Goal: Obtain resource: Obtain resource

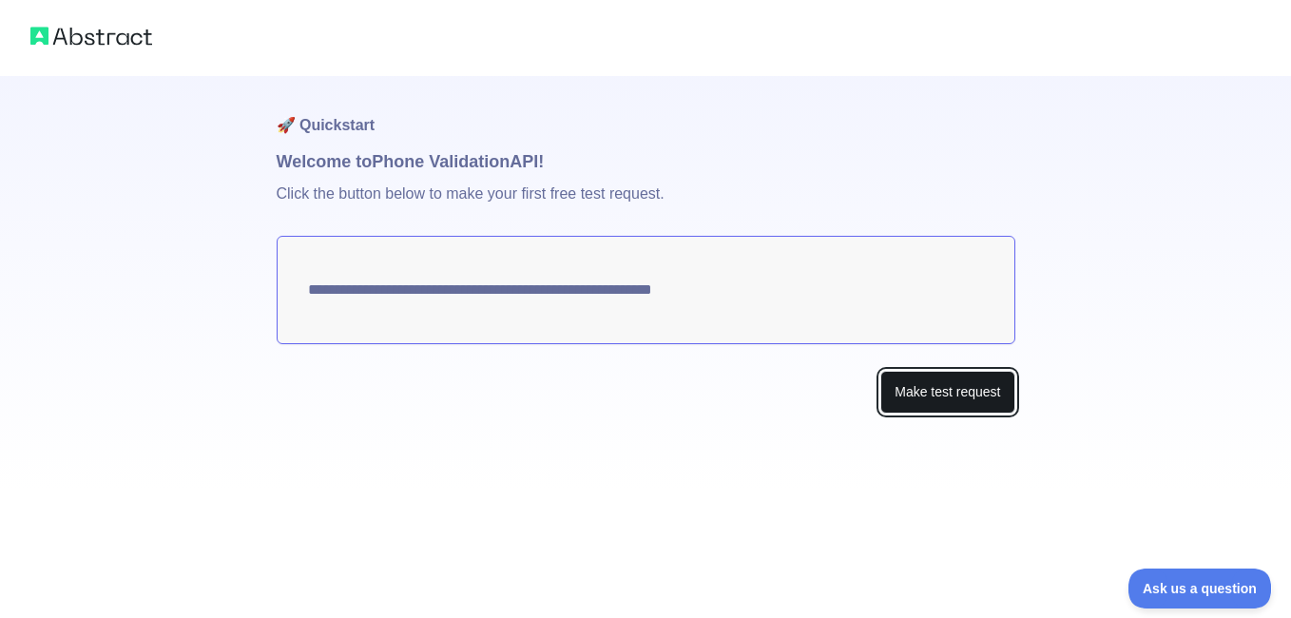
click at [939, 396] on button "Make test request" at bounding box center [947, 392] width 134 height 43
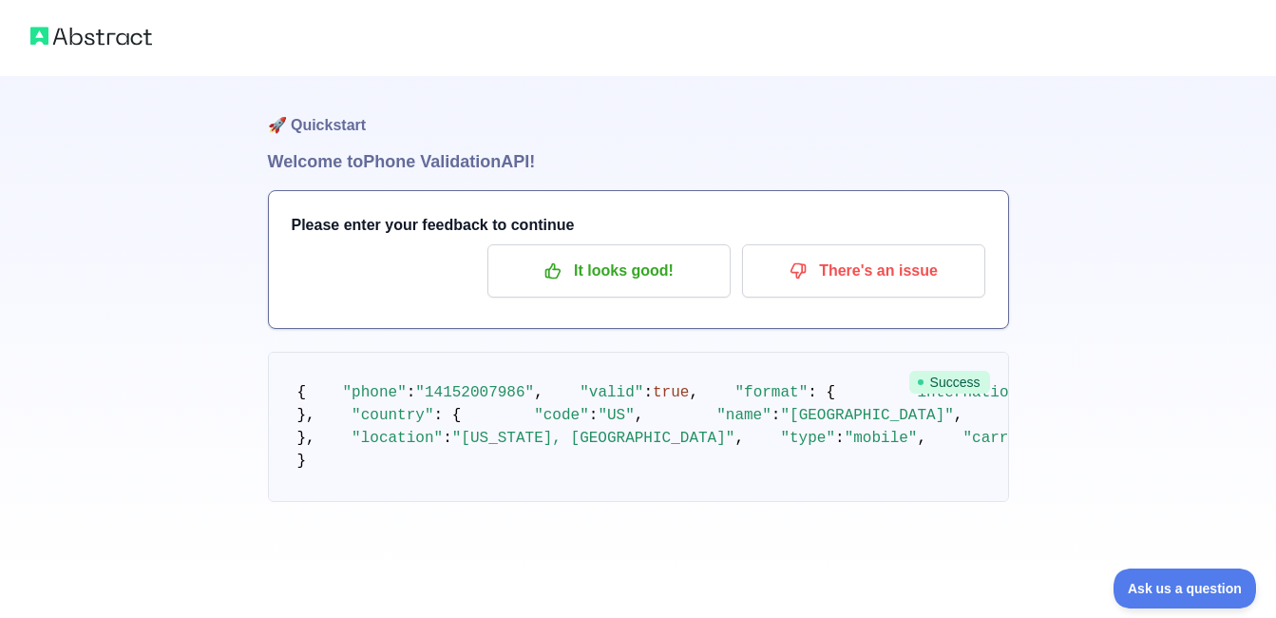
scroll to position [110, 0]
click at [633, 255] on p "It looks good!" at bounding box center [609, 271] width 215 height 32
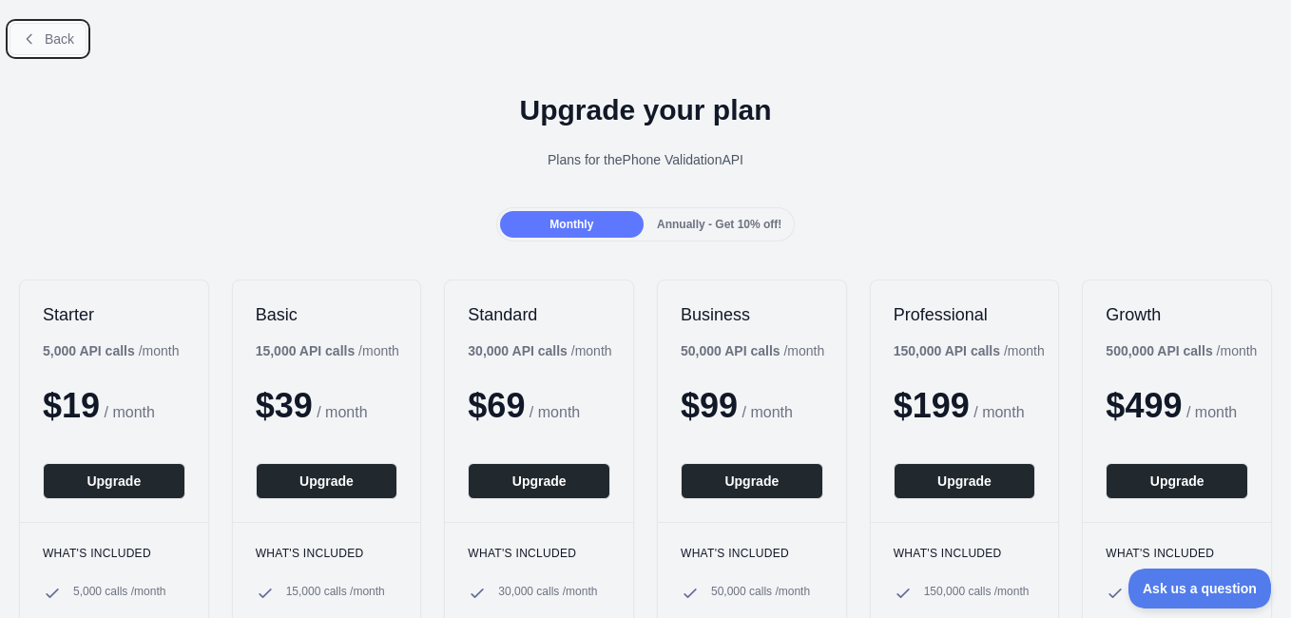
click at [32, 33] on icon at bounding box center [29, 38] width 15 height 15
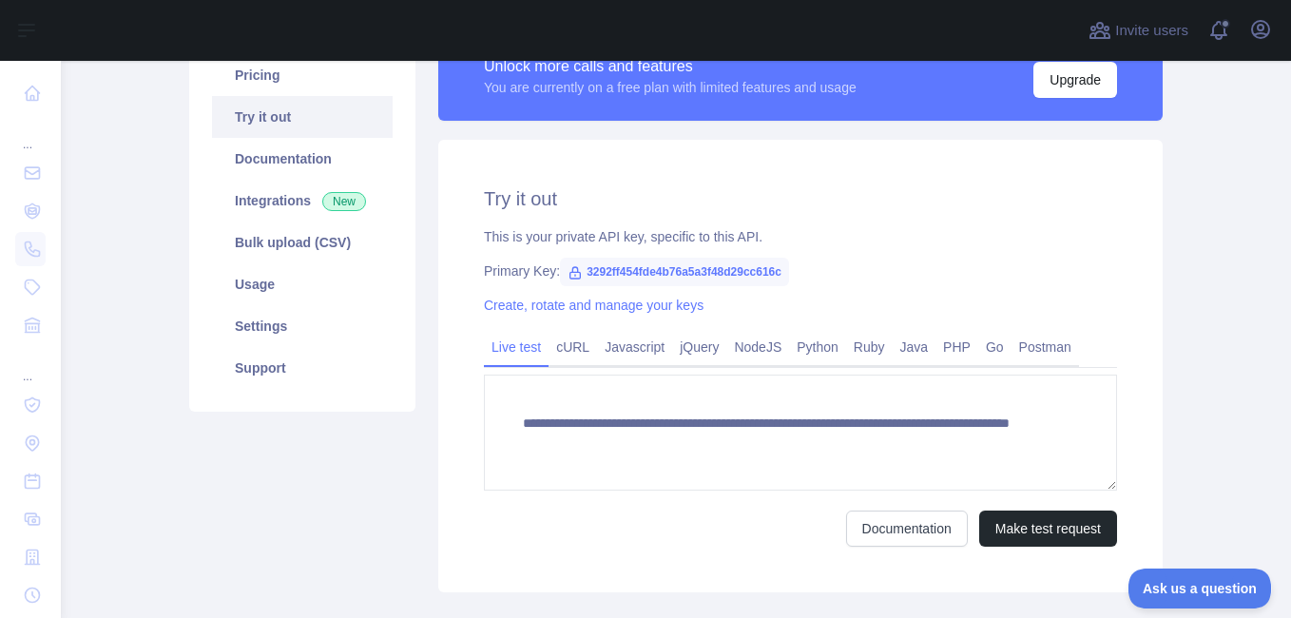
scroll to position [180, 0]
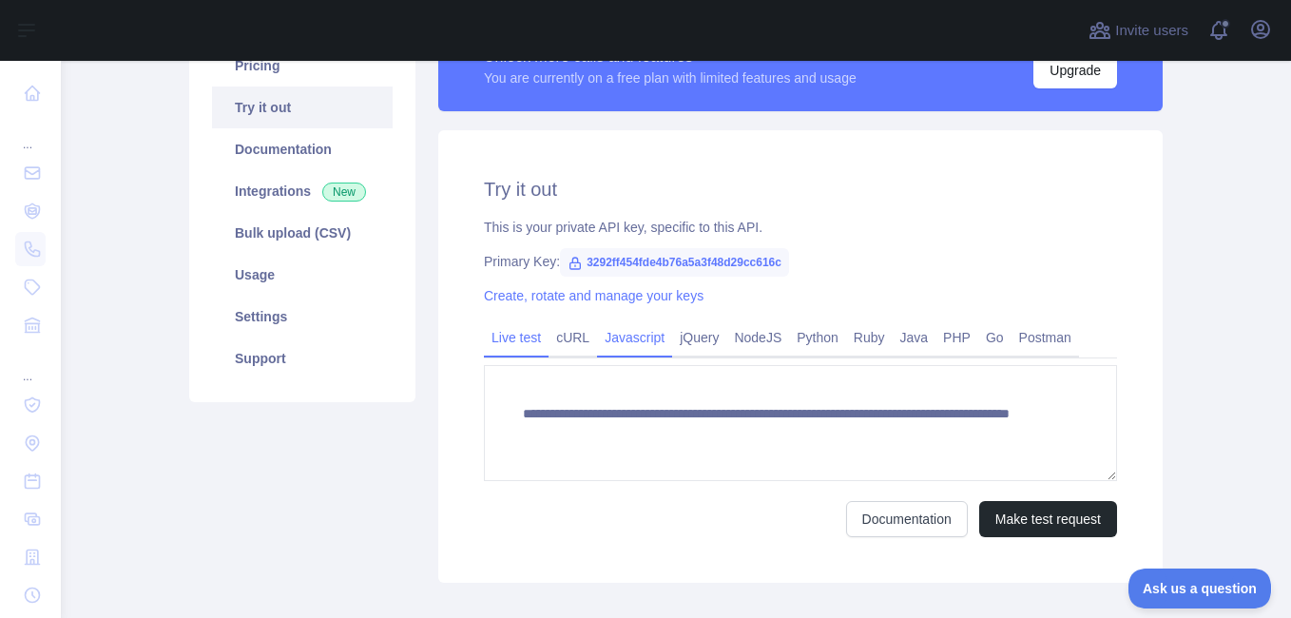
click at [622, 330] on link "Javascript" at bounding box center [634, 337] width 75 height 30
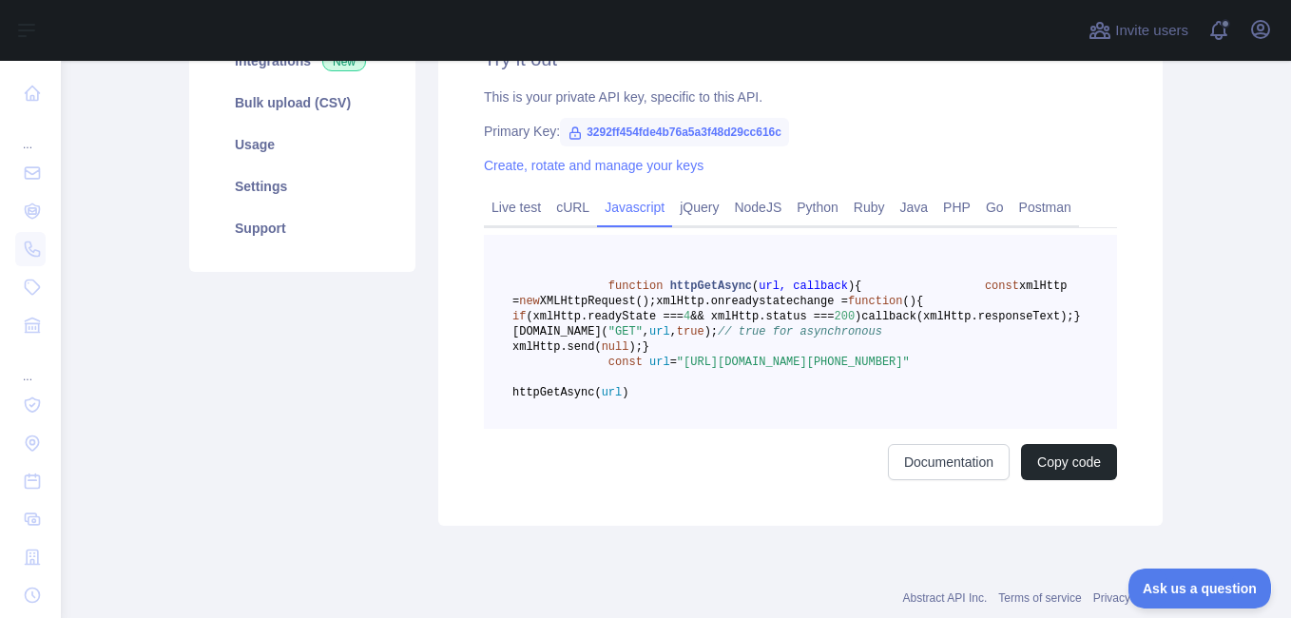
scroll to position [325, 0]
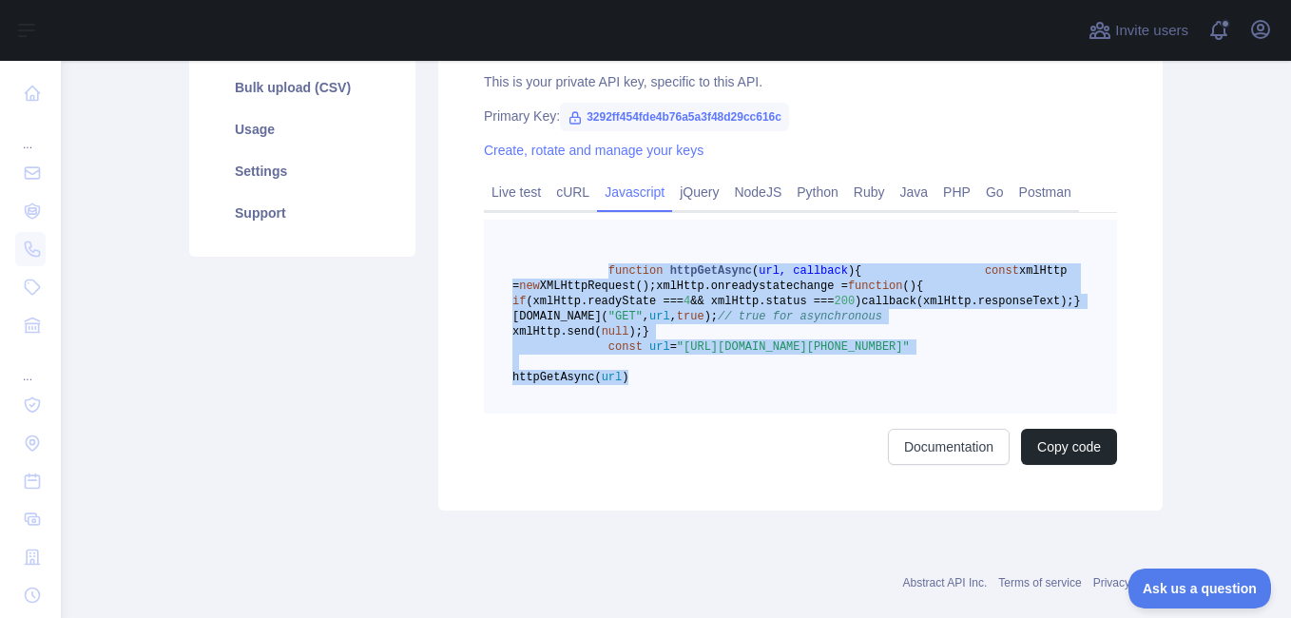
drag, startPoint x: 593, startPoint y: 270, endPoint x: 806, endPoint y: 478, distance: 297.7
click at [806, 413] on pre "function httpGetAsync ( url, callback ) { const xmlHttp = new XMLHttpRequest();…" at bounding box center [800, 317] width 633 height 194
copy code "function httpGetAsync ( url, callback ) { const xmlHttp = new XMLHttpRequest();…"
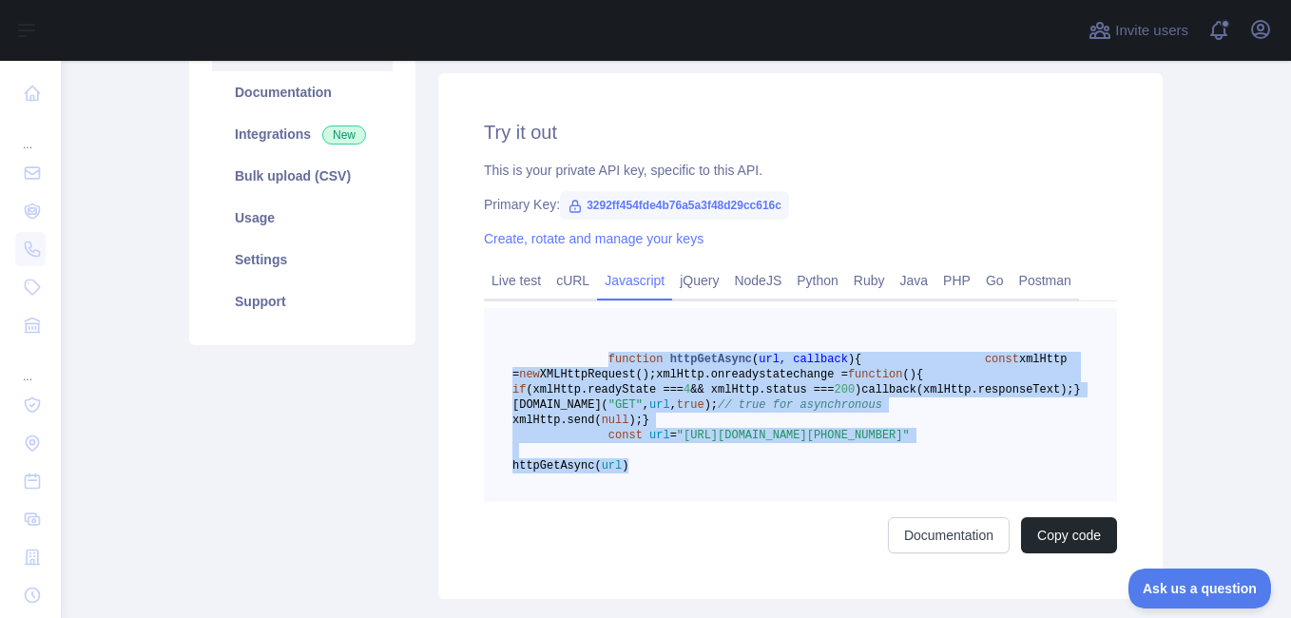
scroll to position [174, 0]
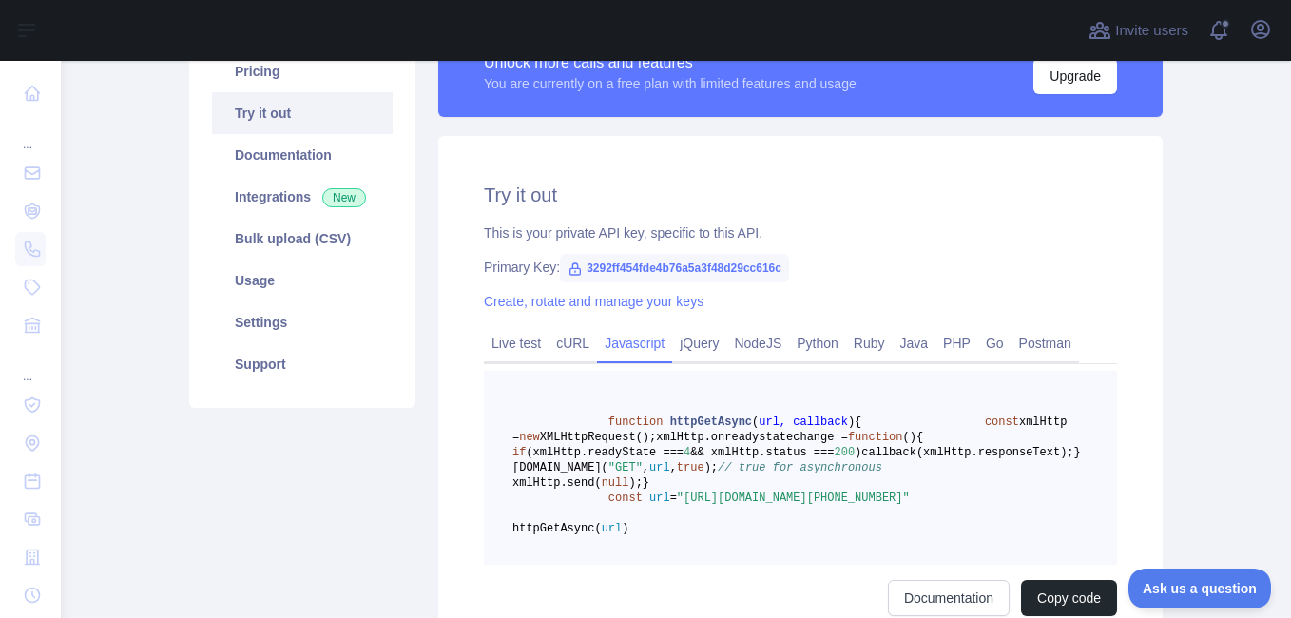
click at [738, 264] on span "3292ff454fde4b76a5a3f48d29cc616c" at bounding box center [674, 268] width 229 height 29
drag, startPoint x: 738, startPoint y: 264, endPoint x: 882, endPoint y: 280, distance: 144.4
click at [882, 280] on div "Try it out This is your private API key, specific to this API. Primary Key: 329…" at bounding box center [800, 399] width 724 height 526
click at [626, 264] on span "3292ff454fde4b76a5a3f48d29cc616c" at bounding box center [674, 268] width 229 height 29
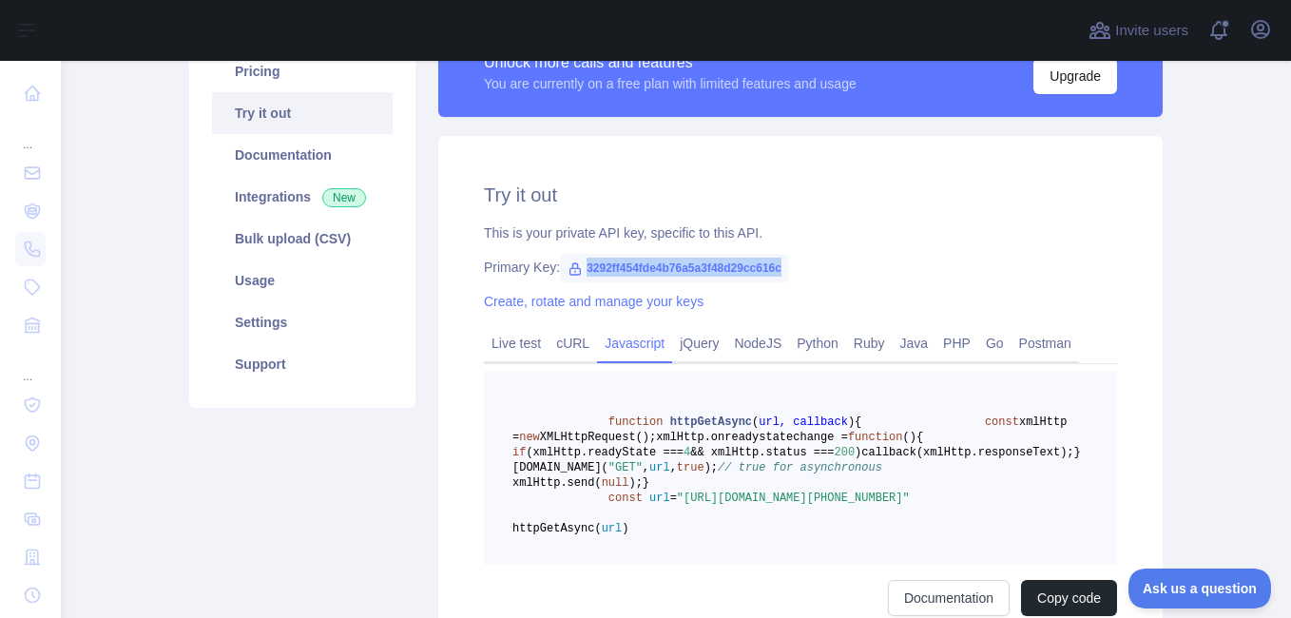
click at [626, 264] on span "3292ff454fde4b76a5a3f48d29cc616c" at bounding box center [674, 268] width 229 height 29
copy span "3292ff454fde4b76a5a3f48d29cc616c"
click at [626, 264] on span "3292ff454fde4b76a5a3f48d29cc616c" at bounding box center [674, 268] width 229 height 29
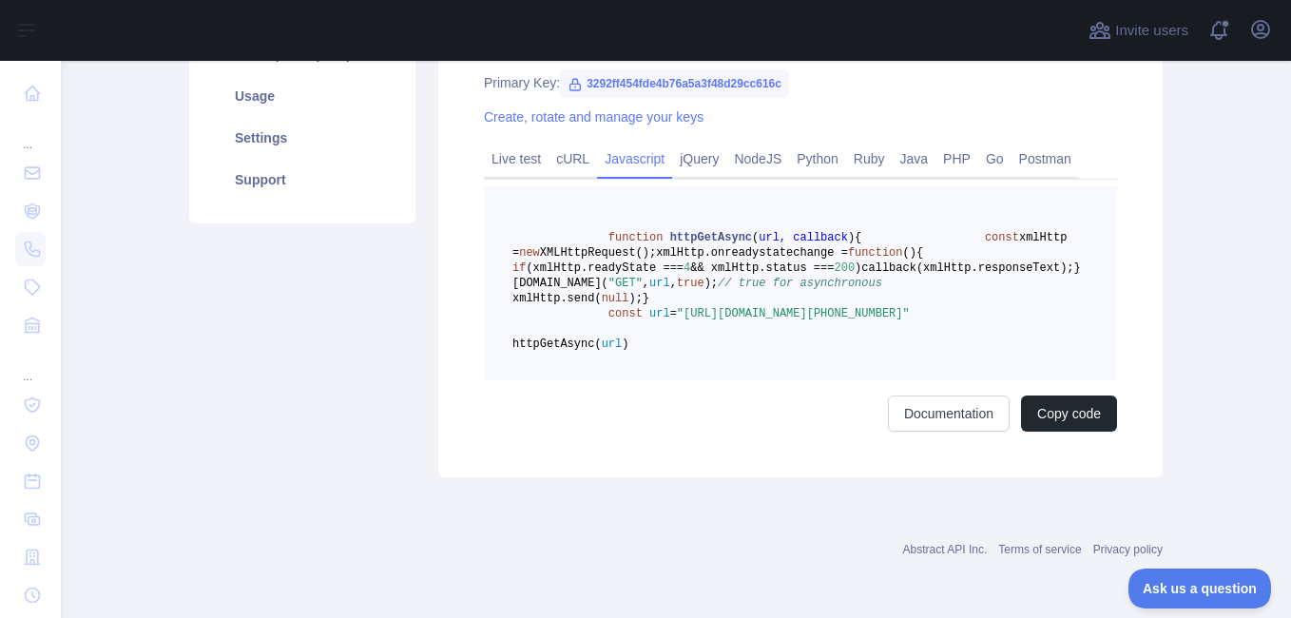
scroll to position [0, 0]
